Goal: Information Seeking & Learning: Learn about a topic

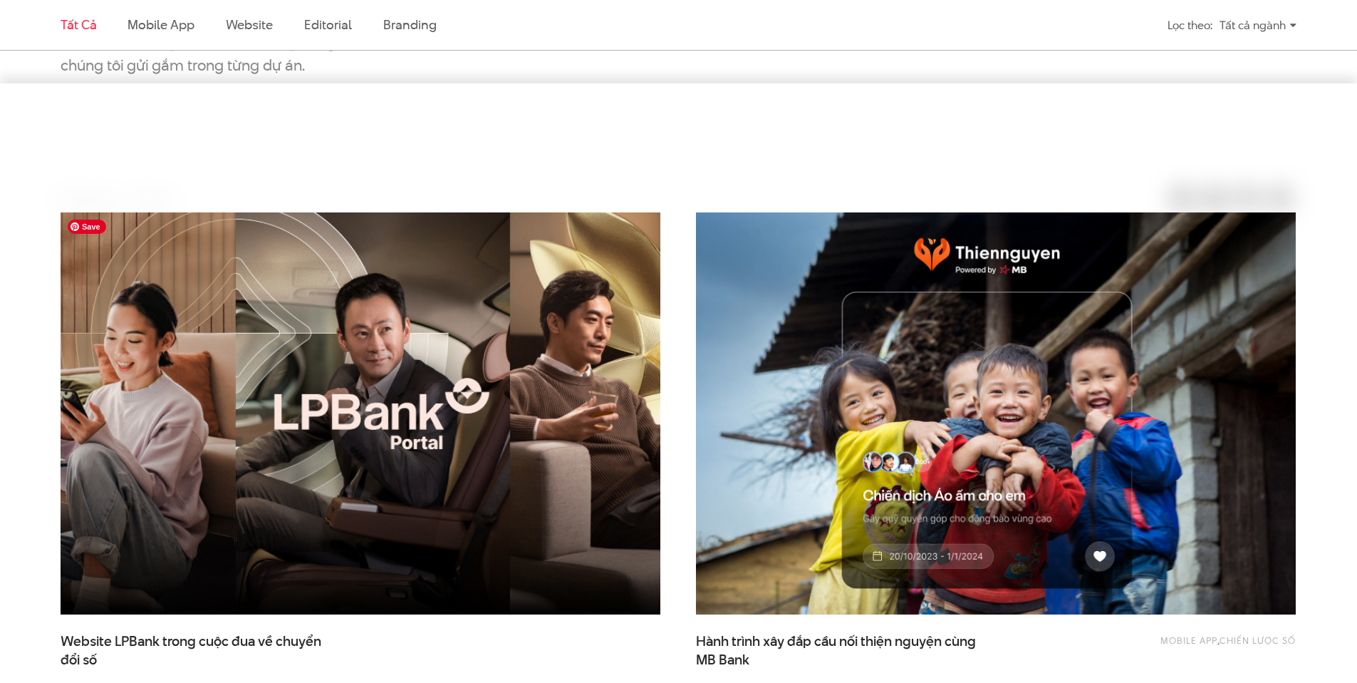
scroll to position [488, 0]
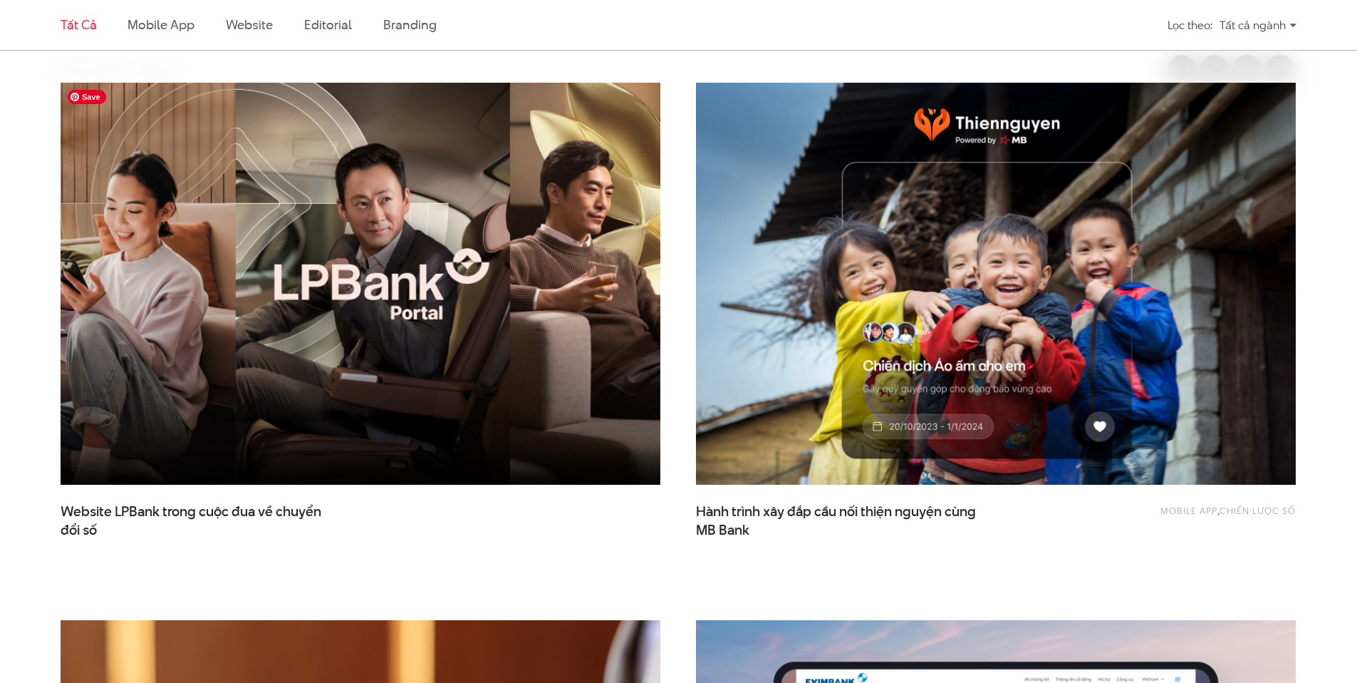
click at [428, 329] on img at bounding box center [361, 284] width 660 height 442
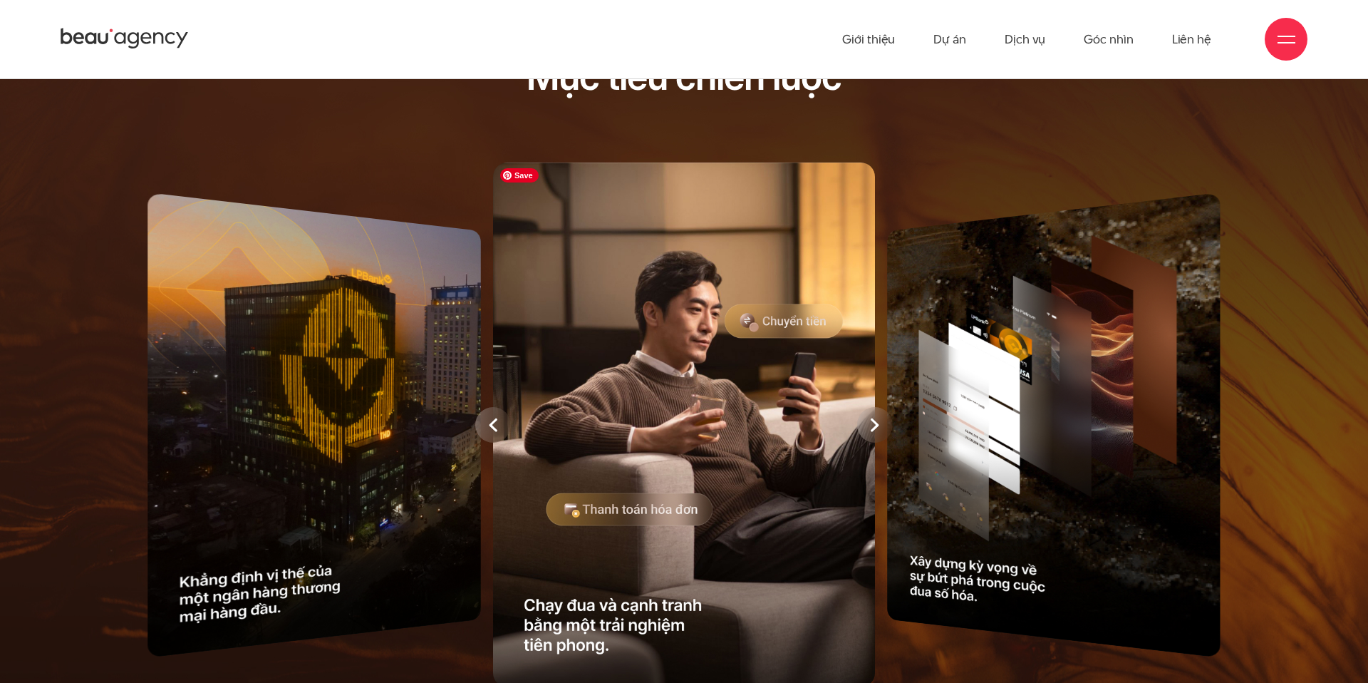
click at [868, 421] on div at bounding box center [875, 425] width 36 height 36
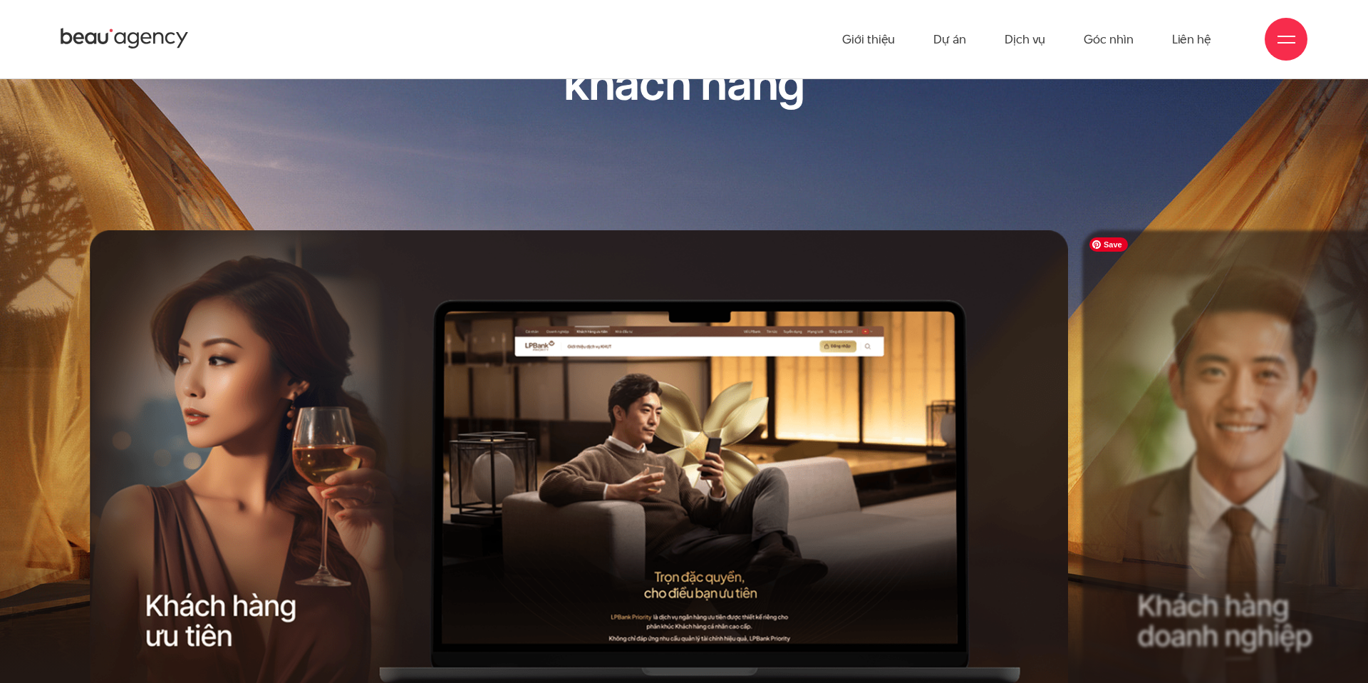
click at [1062, 424] on div "Next slide" at bounding box center [831, 509] width 494 height 558
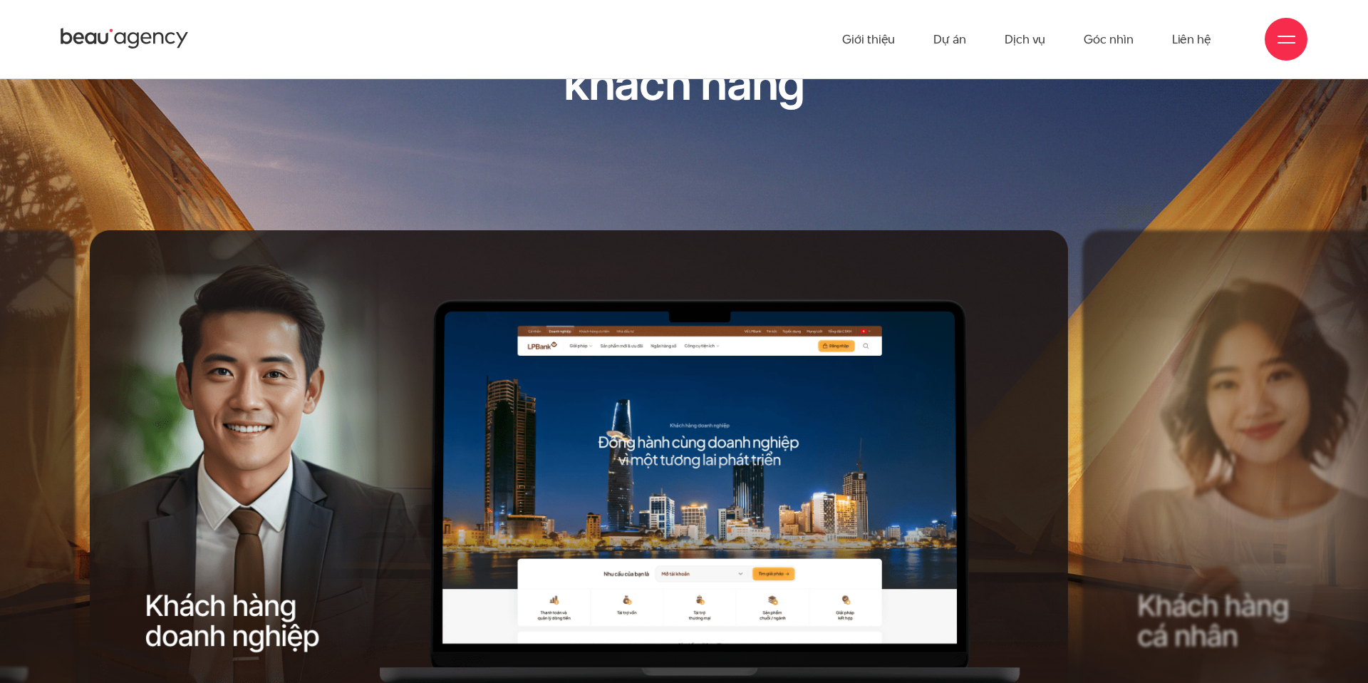
click at [1062, 424] on div "Next slide" at bounding box center [831, 509] width 494 height 558
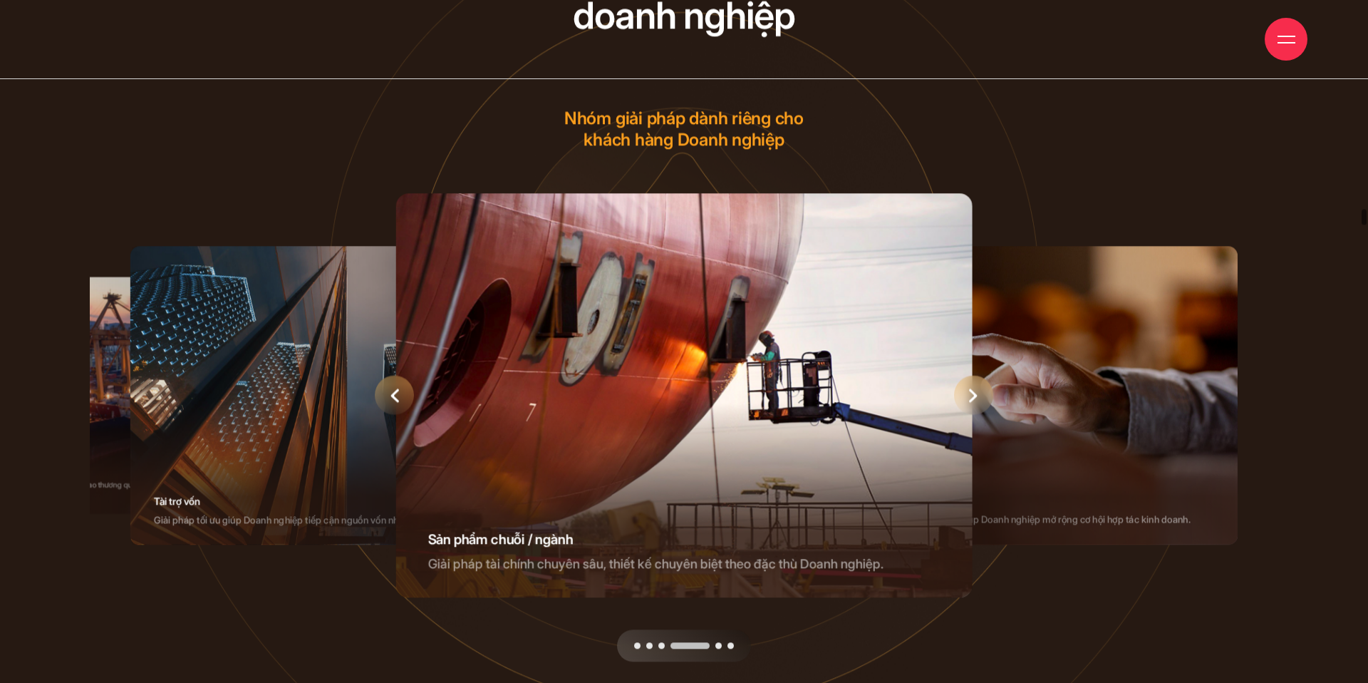
click at [970, 398] on icon "Next slide" at bounding box center [973, 395] width 9 height 14
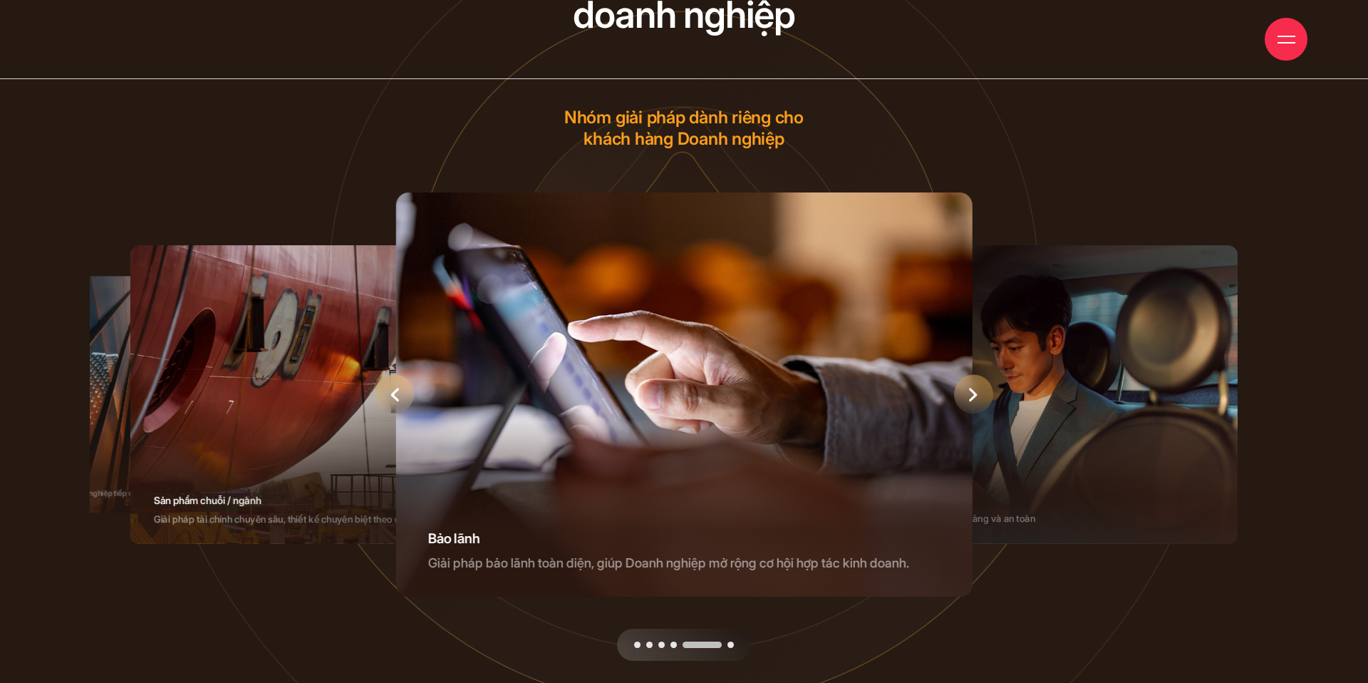
click at [970, 398] on icon "Next slide" at bounding box center [973, 395] width 8 height 14
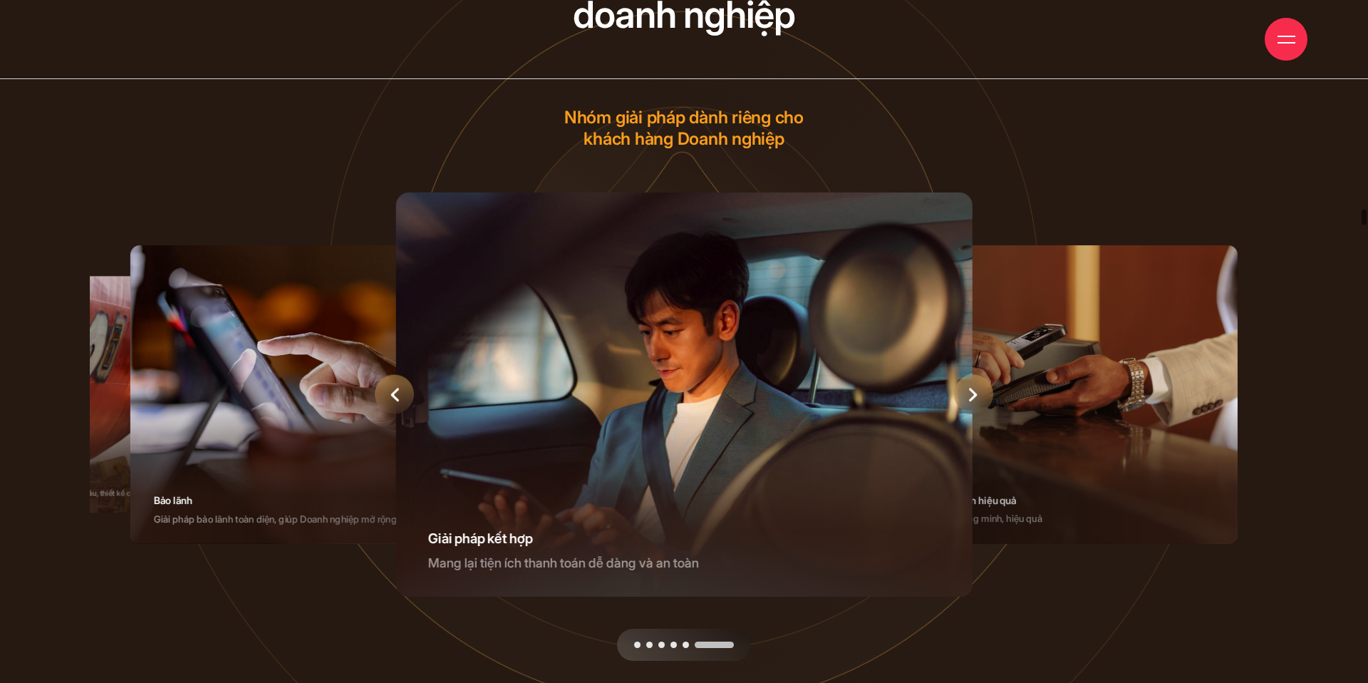
click at [970, 398] on icon "Next slide" at bounding box center [973, 395] width 8 height 14
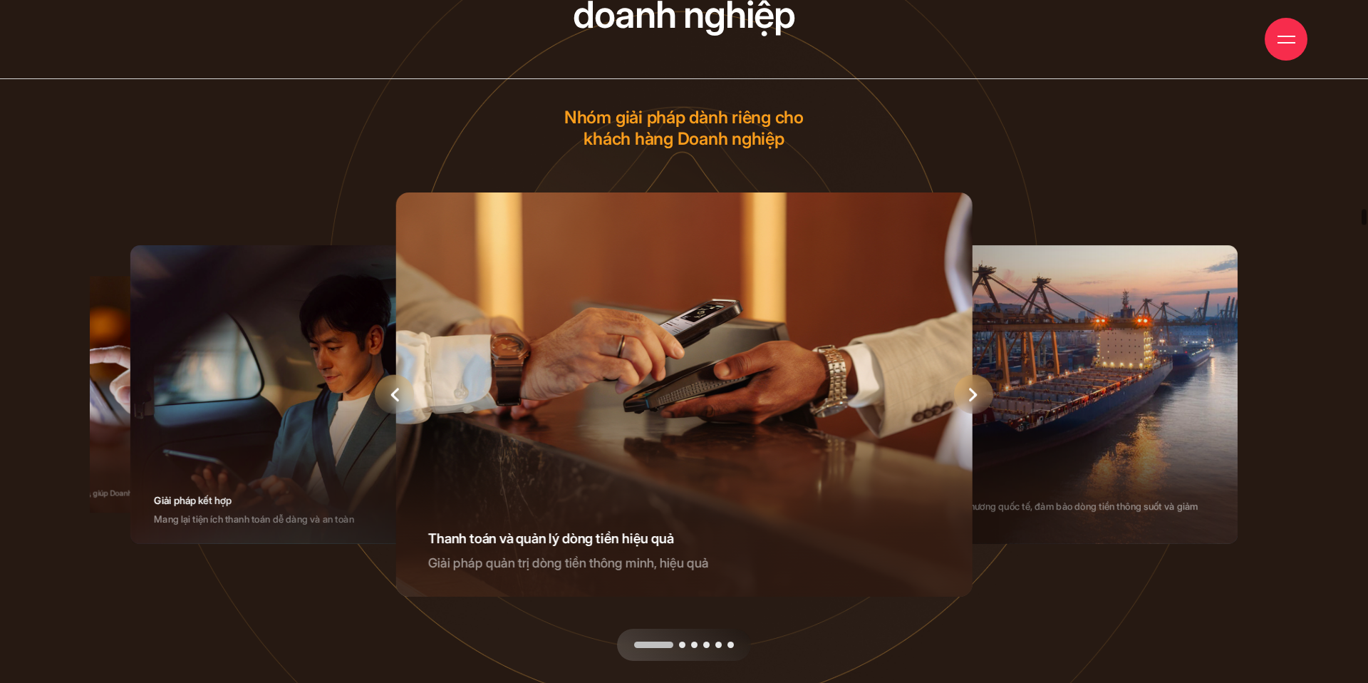
click at [970, 398] on icon "Next slide" at bounding box center [973, 395] width 8 height 14
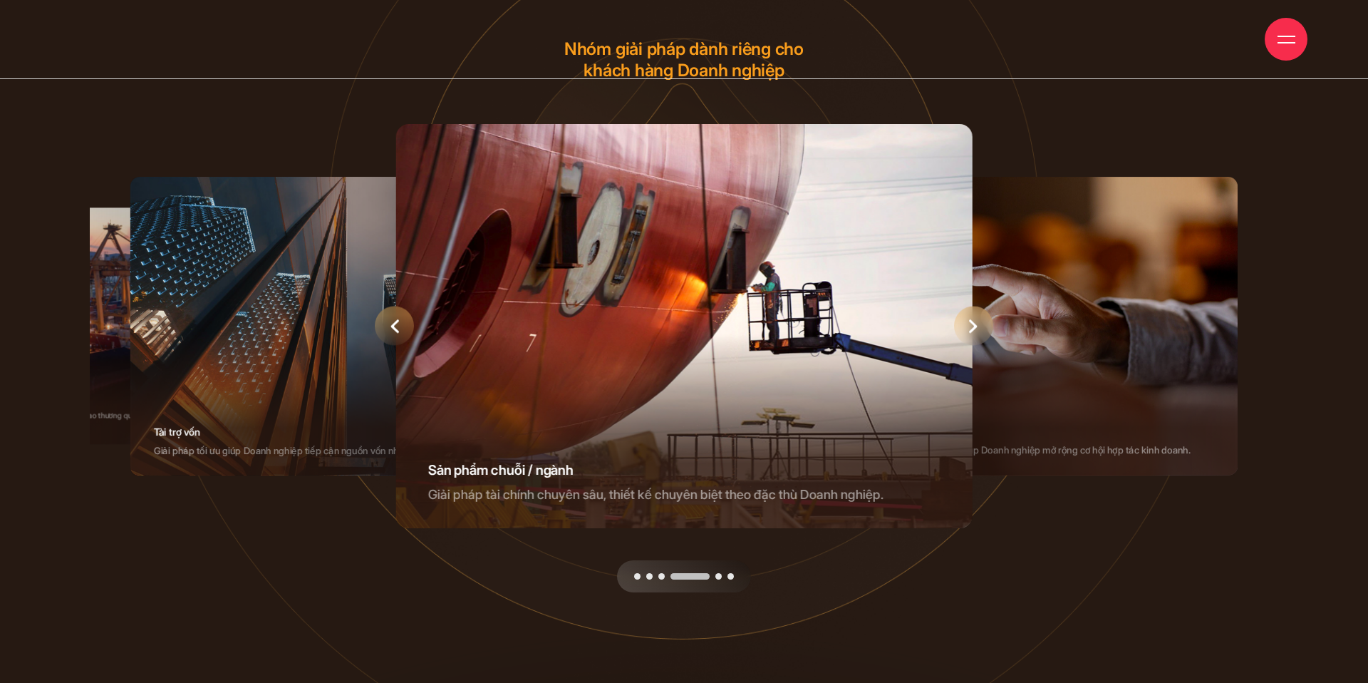
click at [1029, 356] on div "5 / 6" at bounding box center [1024, 326] width 426 height 298
click at [976, 332] on icon "Next slide" at bounding box center [973, 325] width 9 height 14
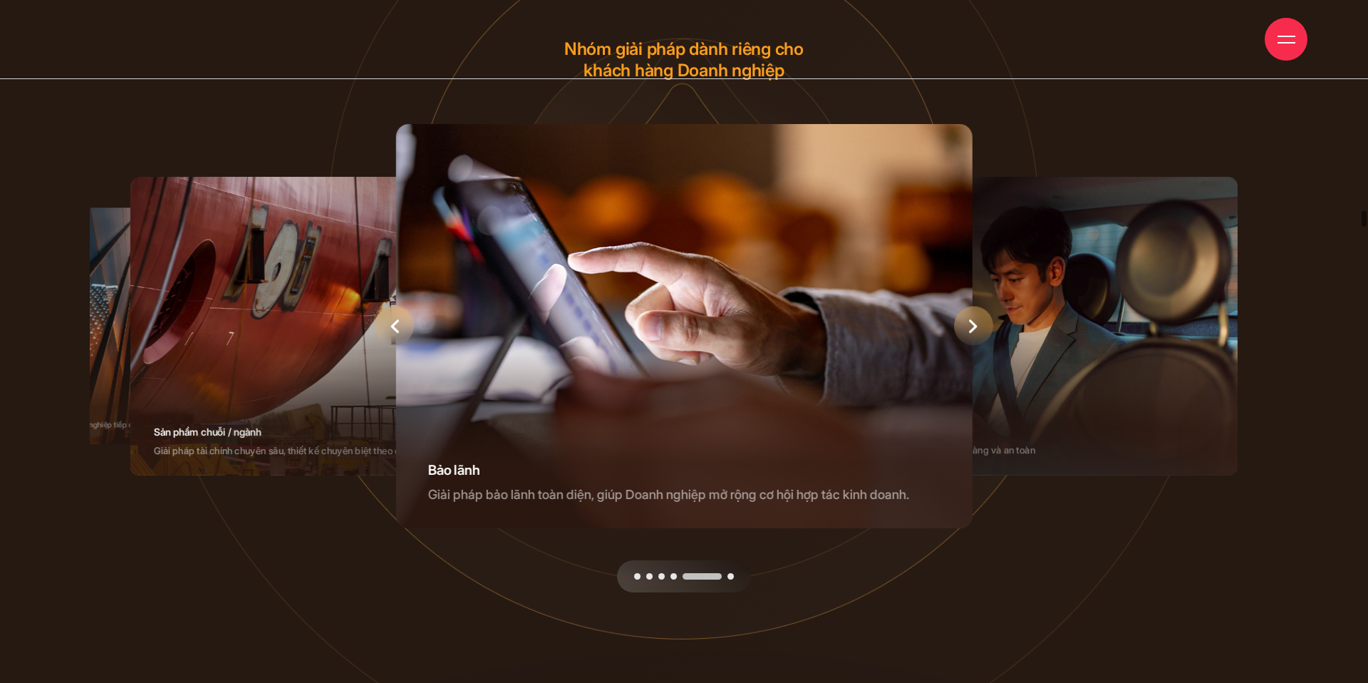
click at [976, 332] on icon "Next slide" at bounding box center [973, 325] width 9 height 14
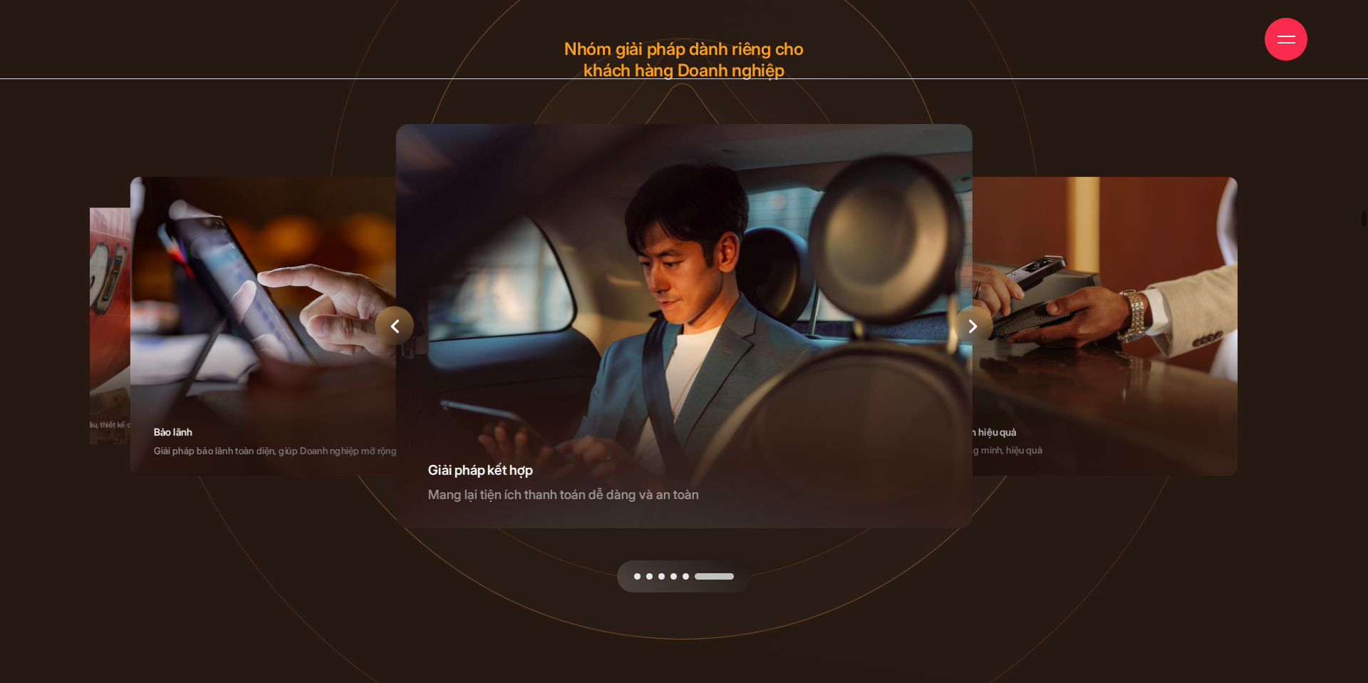
click at [976, 332] on icon "Next slide" at bounding box center [973, 325] width 9 height 14
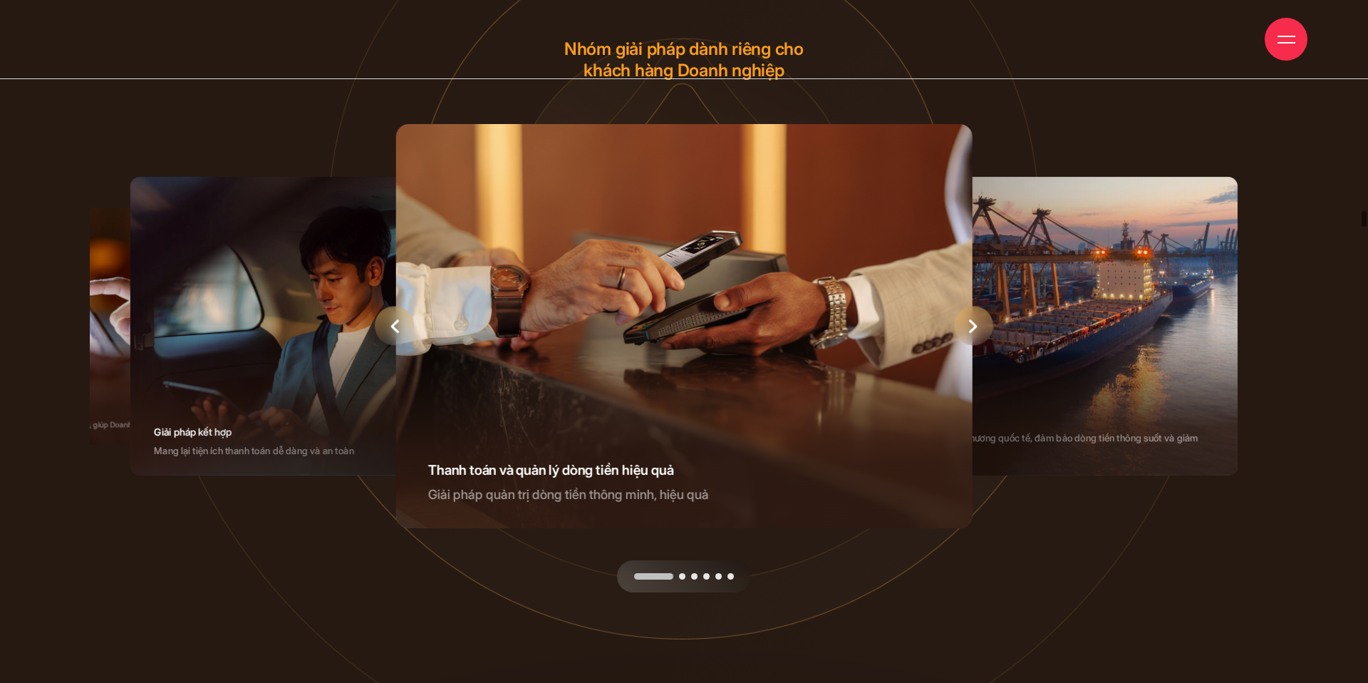
click at [976, 332] on icon "Next slide" at bounding box center [973, 325] width 9 height 14
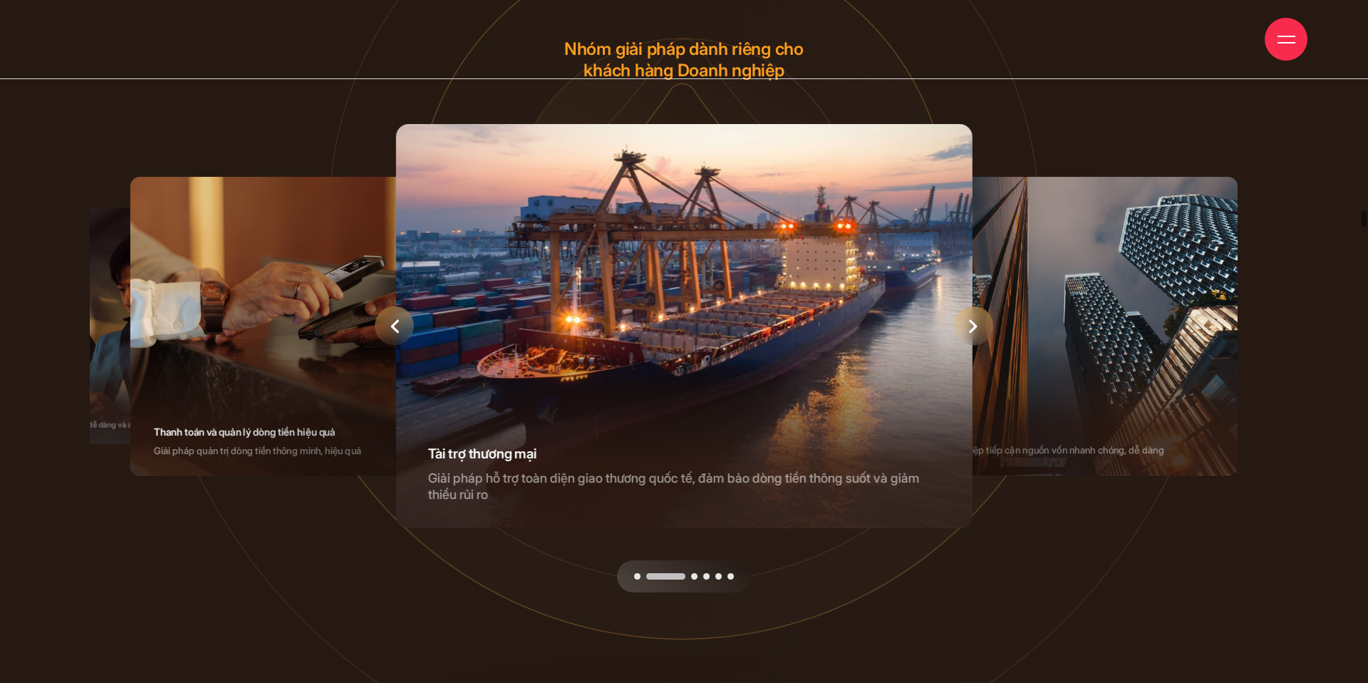
click at [976, 332] on icon "Next slide" at bounding box center [973, 325] width 9 height 14
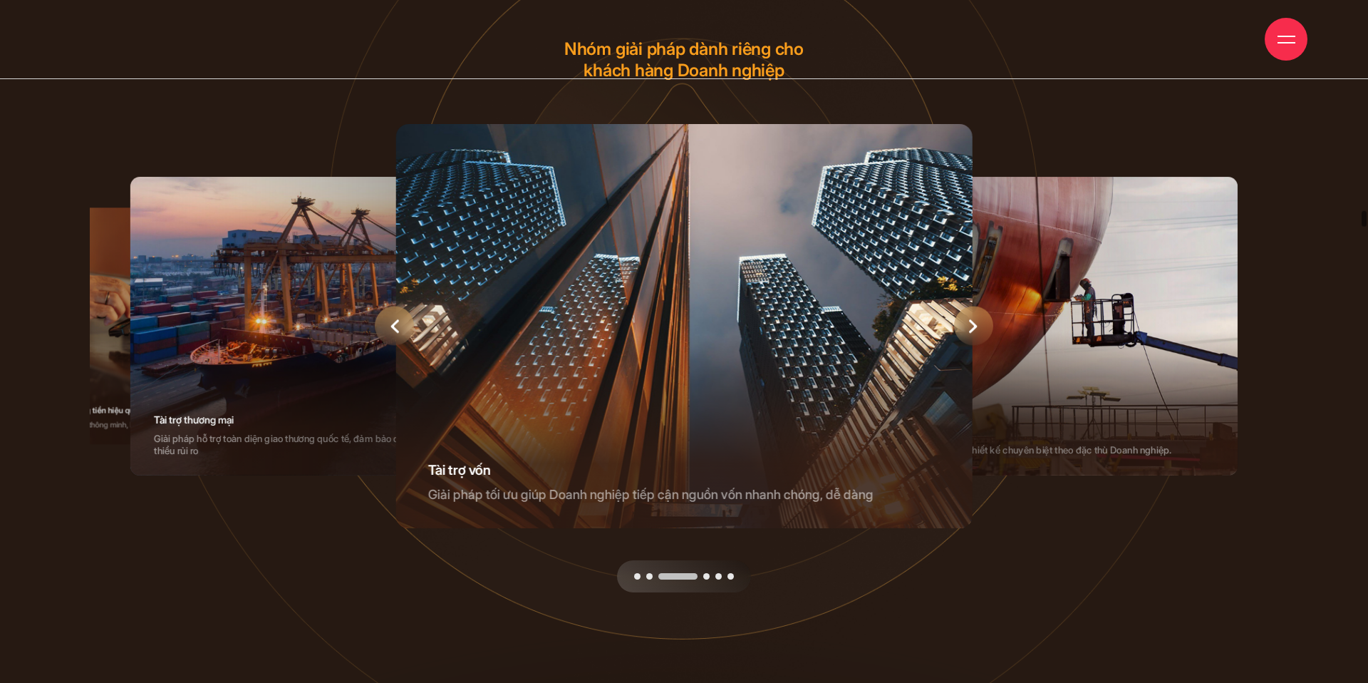
click at [976, 332] on icon "Next slide" at bounding box center [973, 325] width 9 height 14
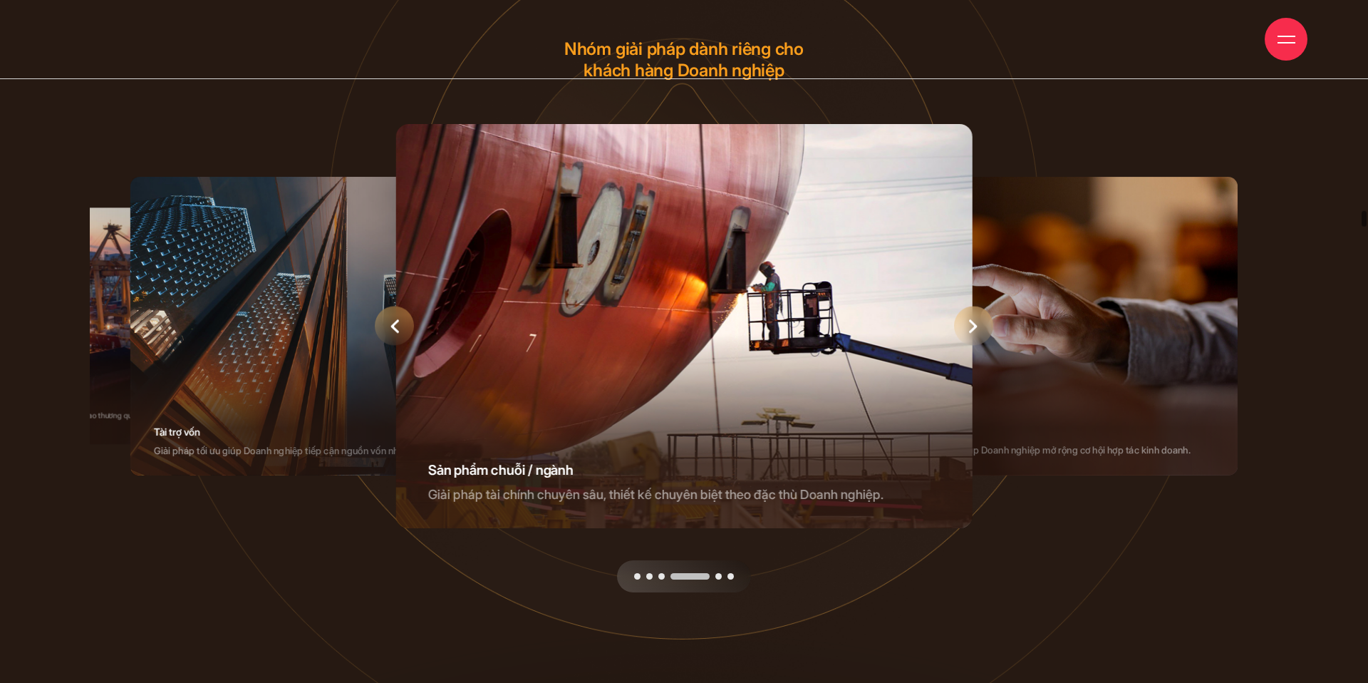
click at [976, 332] on icon "Next slide" at bounding box center [973, 325] width 9 height 14
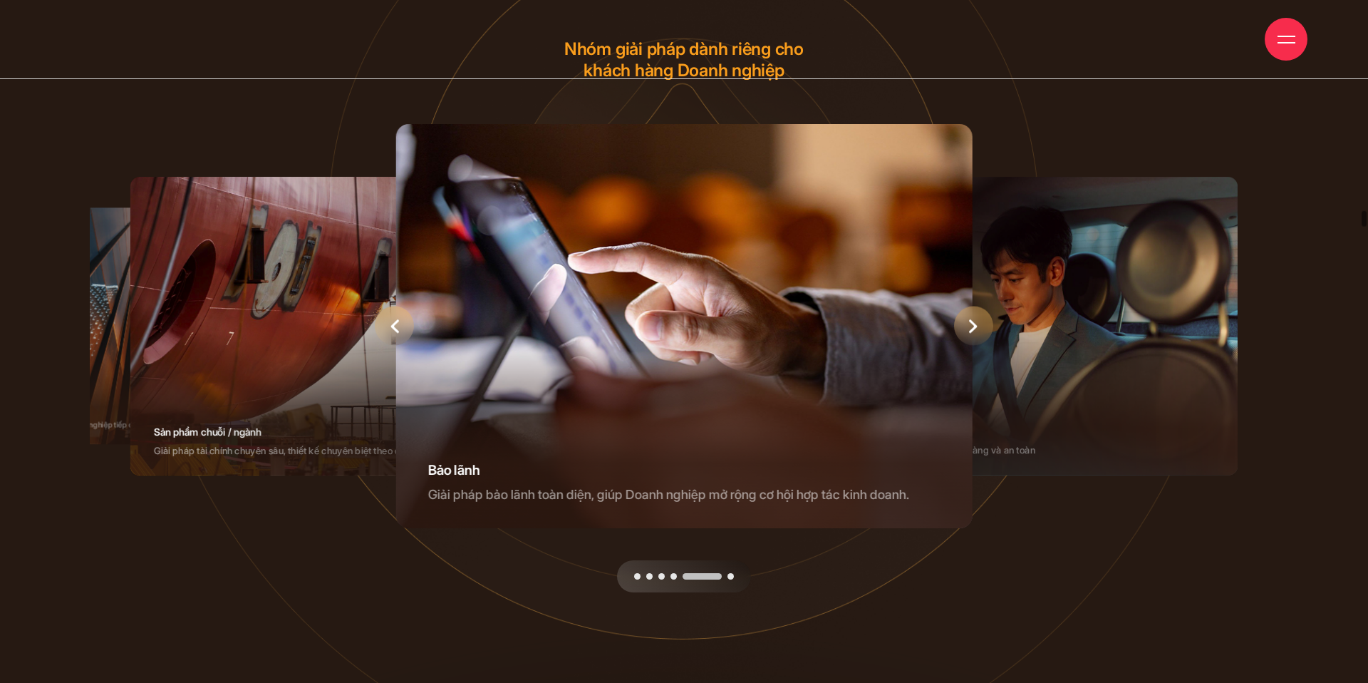
click at [976, 332] on icon "Next slide" at bounding box center [973, 325] width 9 height 14
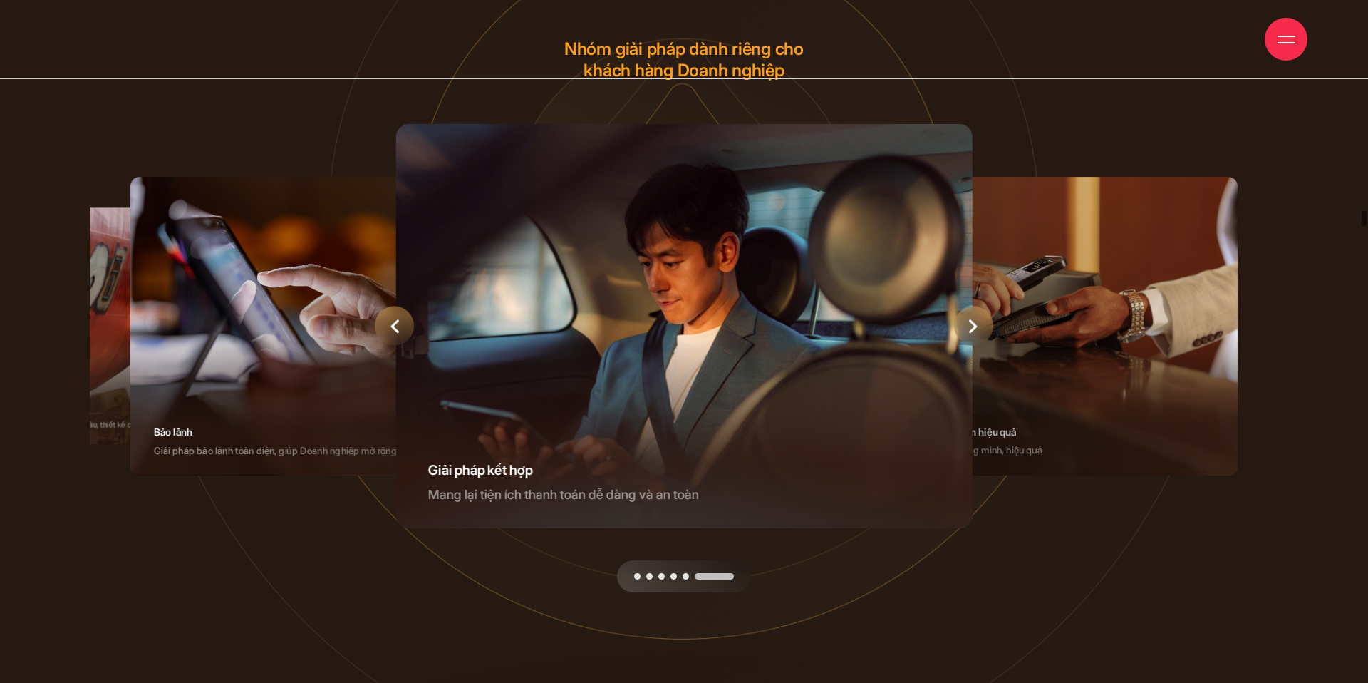
click at [976, 332] on icon "Next slide" at bounding box center [973, 325] width 9 height 14
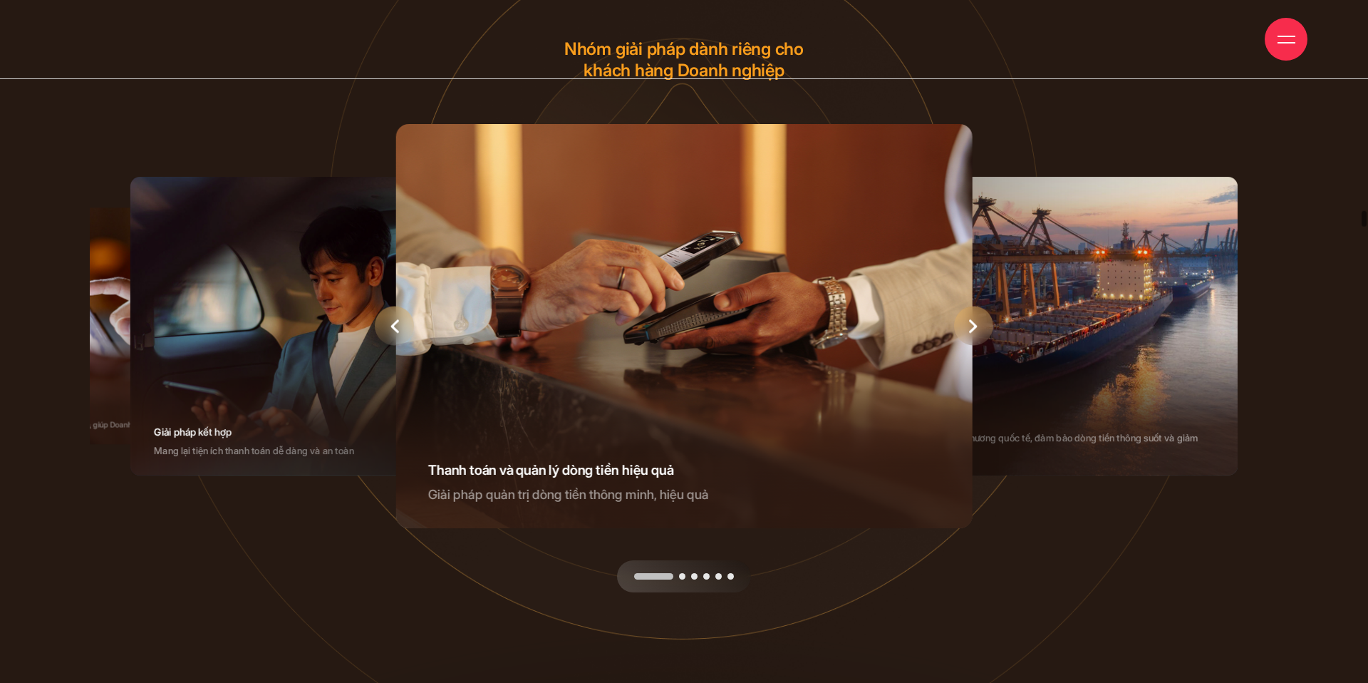
click at [976, 332] on icon "Next slide" at bounding box center [973, 325] width 9 height 14
